Goal: Information Seeking & Learning: Learn about a topic

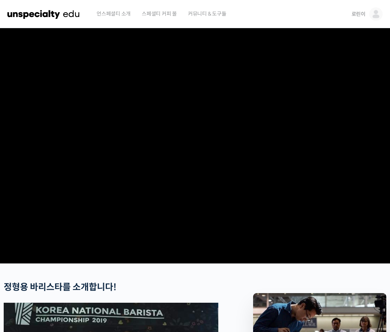
click at [378, 18] on img at bounding box center [376, 13] width 13 height 13
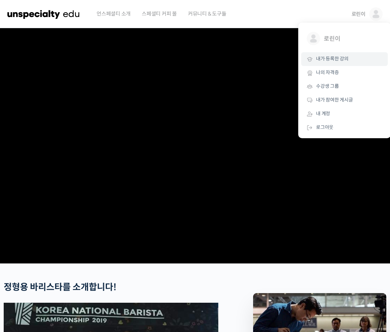
click at [335, 64] on link "내가 등록한 강의" at bounding box center [345, 59] width 87 height 14
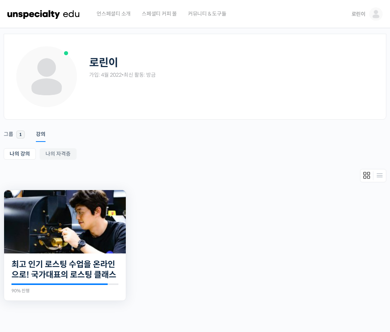
click at [68, 210] on img at bounding box center [65, 221] width 122 height 63
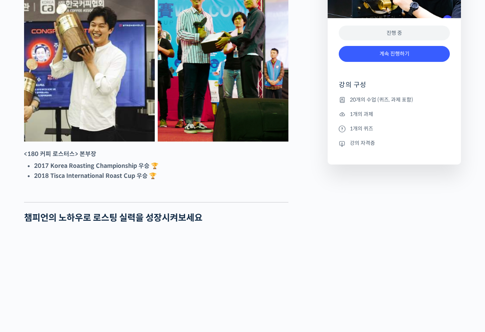
scroll to position [376, 0]
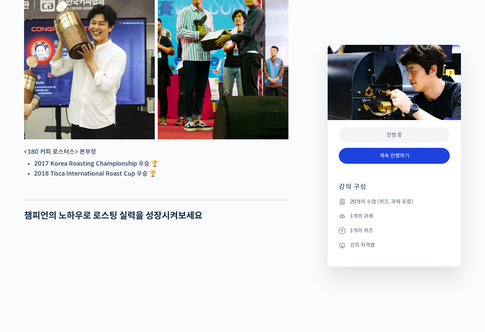
click at [370, 159] on link "계속 진행하기" at bounding box center [394, 156] width 111 height 16
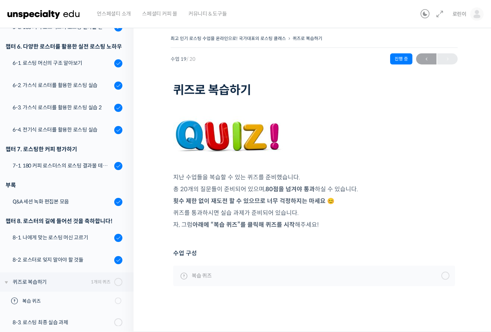
scroll to position [385, 0]
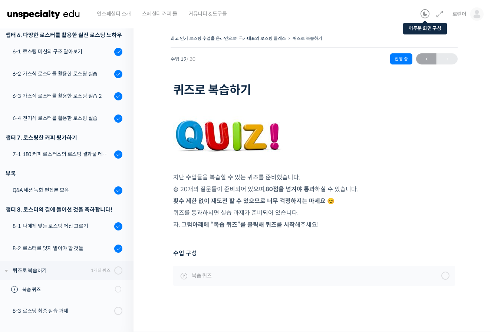
click at [421, 13] on icon at bounding box center [424, 14] width 9 height 9
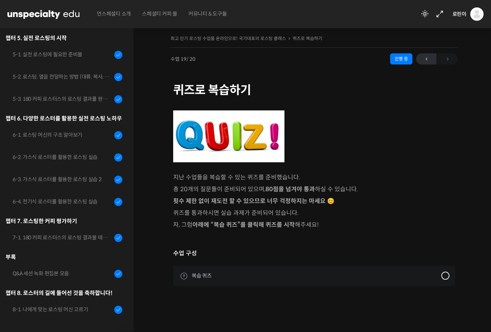
scroll to position [331, 0]
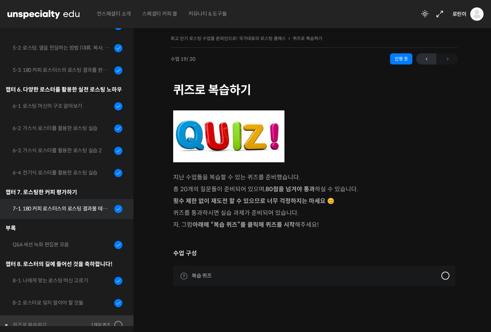
click at [60, 208] on div "7-1. 180 커피 로스터스의 로스팅 결과물 테스트 노하우" at bounding box center [62, 209] width 99 height 8
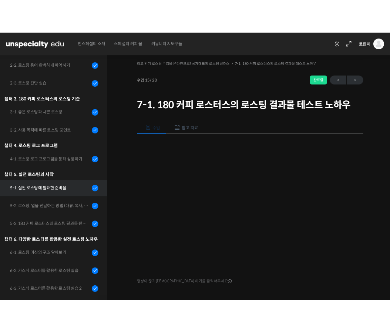
scroll to position [163, 0]
